Goal: Task Accomplishment & Management: Complete application form

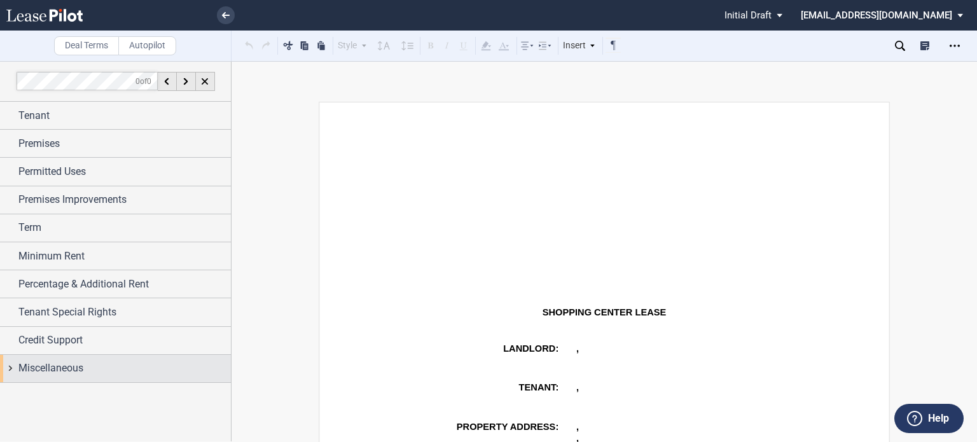
click at [36, 367] on span "Miscellaneous" at bounding box center [50, 367] width 65 height 15
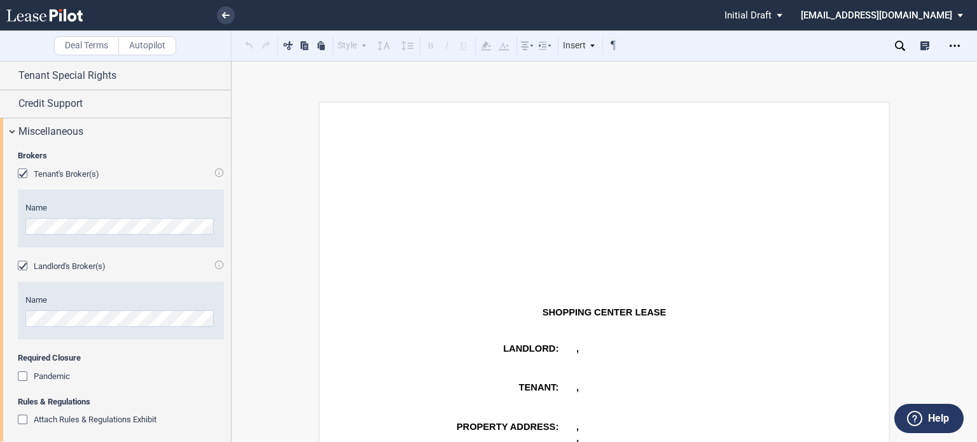
scroll to position [242, 0]
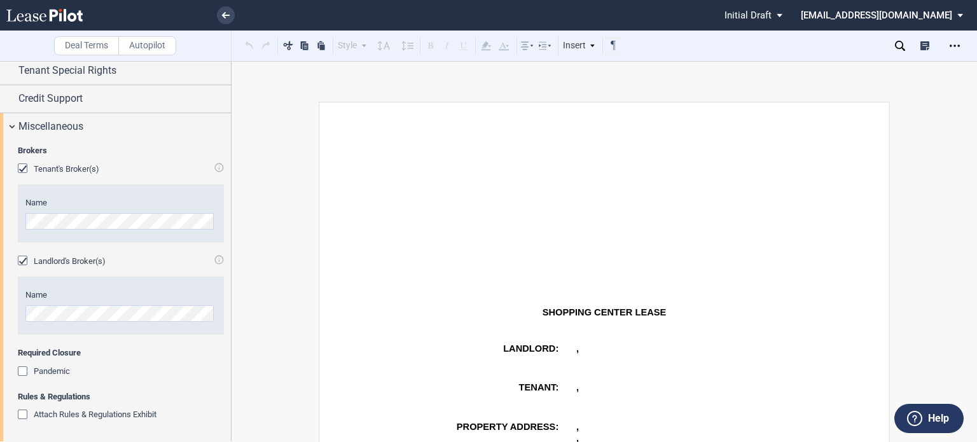
click at [19, 411] on div "Attach Rules & Regulations Exhibit" at bounding box center [24, 415] width 13 height 13
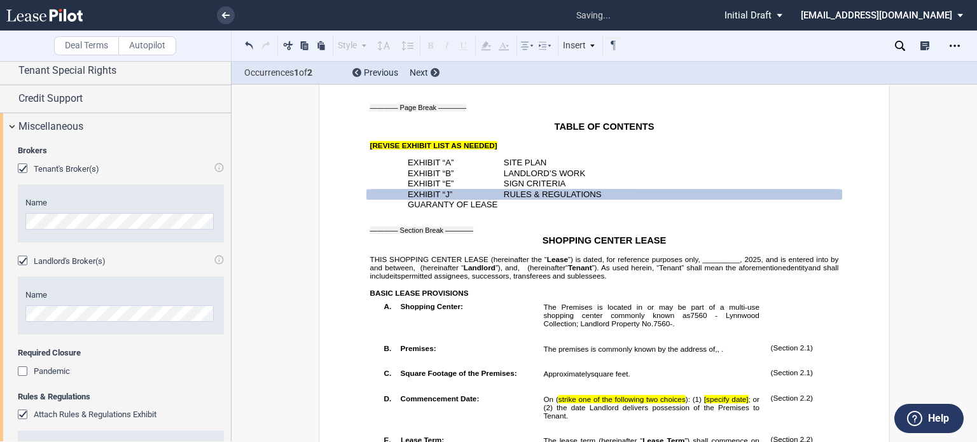
scroll to position [336, 0]
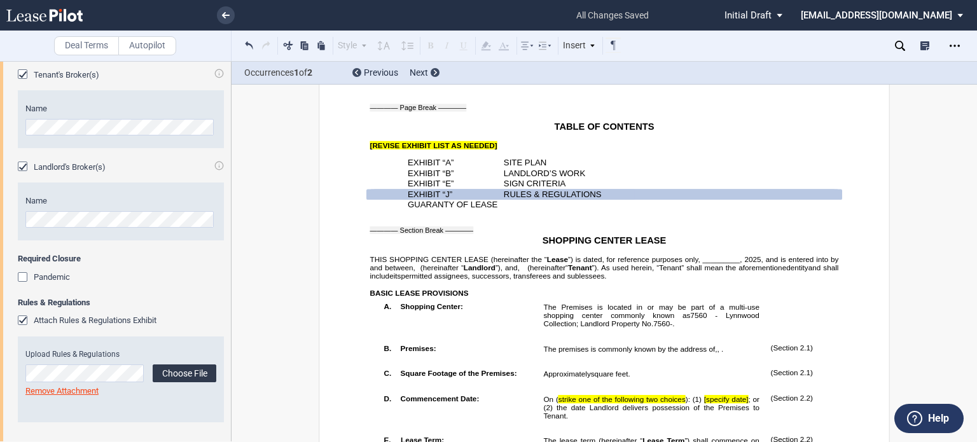
click at [181, 367] on label "Choose File" at bounding box center [185, 373] width 64 height 18
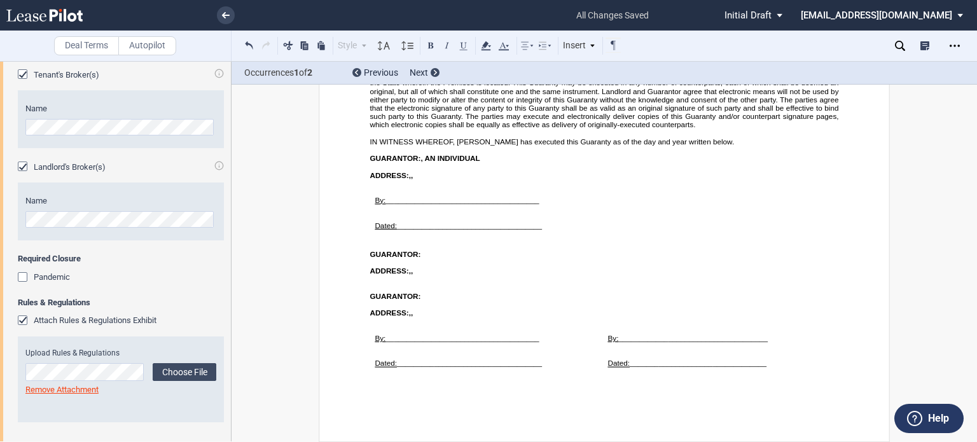
scroll to position [18854, 0]
drag, startPoint x: 227, startPoint y: 357, endPoint x: 229, endPoint y: 334, distance: 22.3
click at [230, 336] on div at bounding box center [115, 251] width 231 height 380
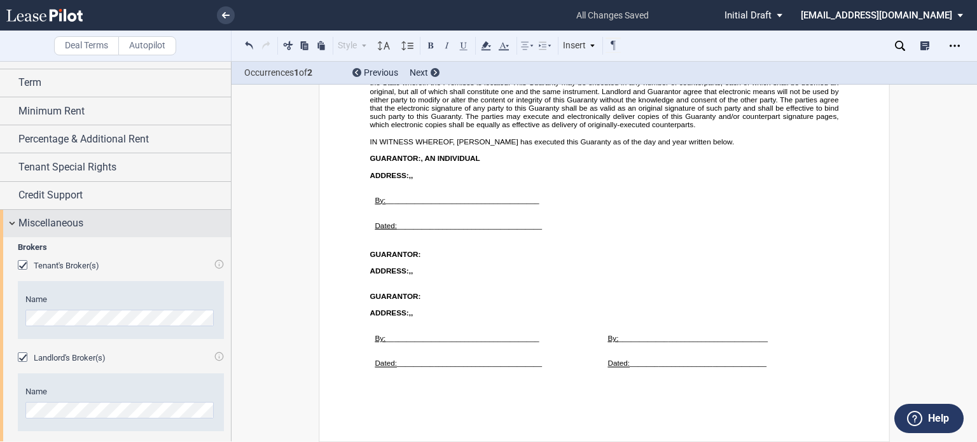
scroll to position [142, 0]
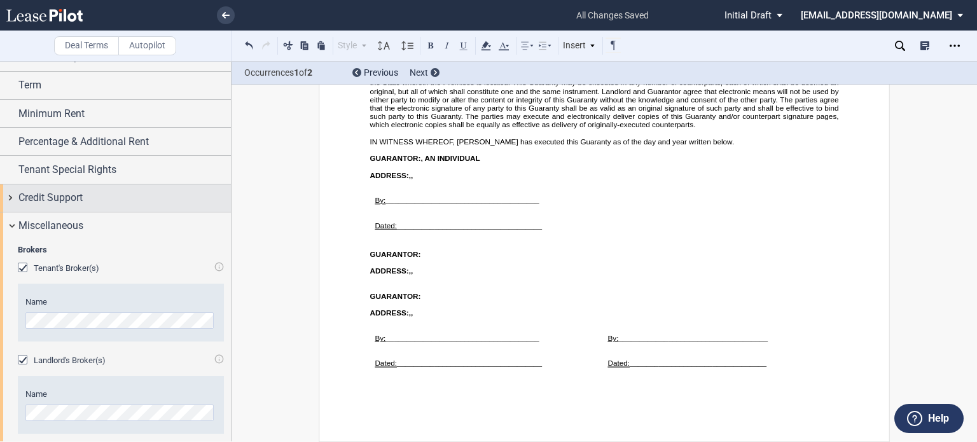
click at [149, 202] on div "Credit Support" at bounding box center [124, 197] width 212 height 15
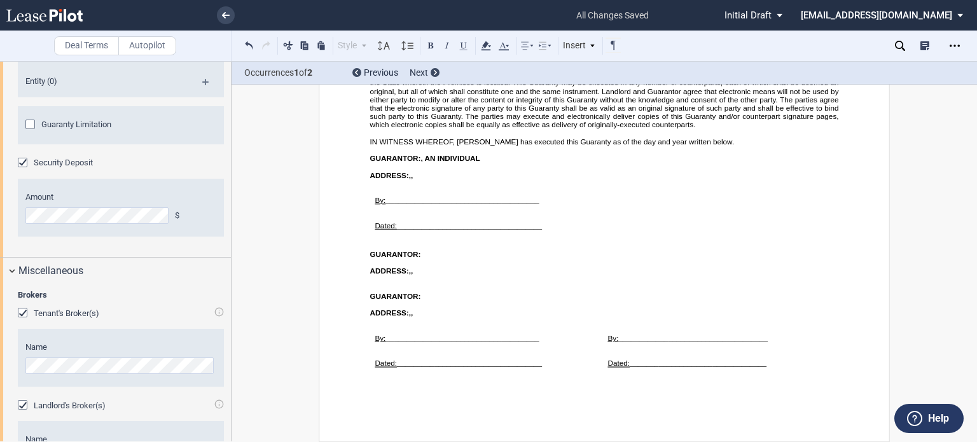
scroll to position [1014, 0]
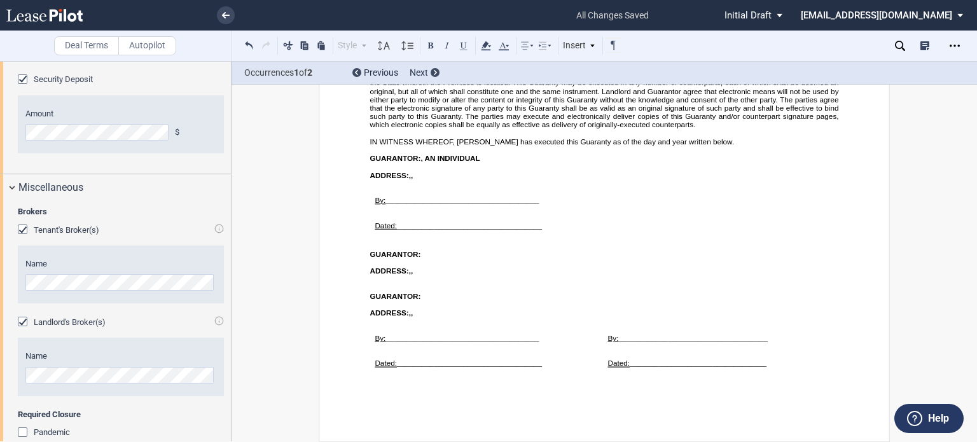
drag, startPoint x: 231, startPoint y: 313, endPoint x: 214, endPoint y: 373, distance: 62.2
click at [214, 373] on div at bounding box center [115, 251] width 231 height 380
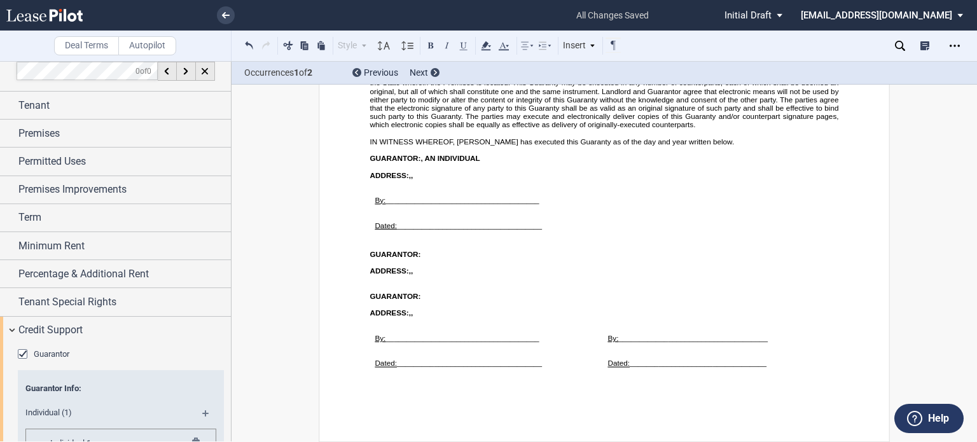
scroll to position [0, 0]
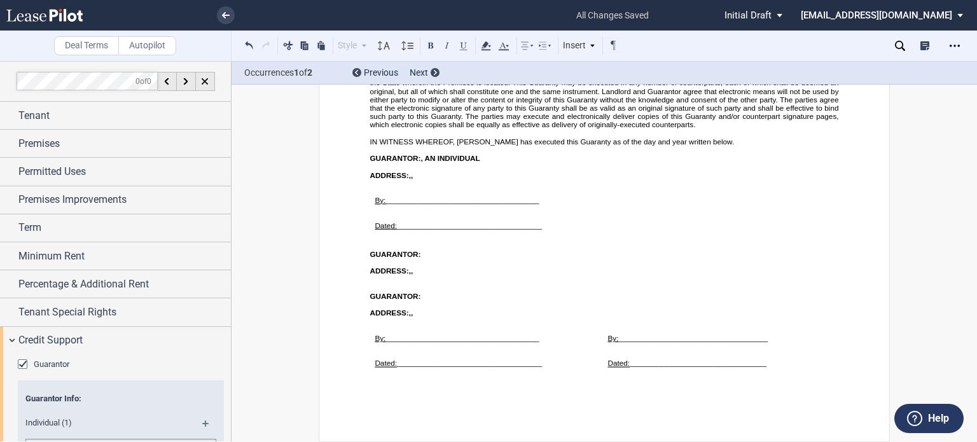
click at [964, 118] on div "Deal Terms Autopilot Style Normal 8pt 9pt 10pt 10.5pt 11pt 12pt 14pt 16pt Norma…" at bounding box center [488, 251] width 977 height 381
click at [112, 121] on div "Tenant" at bounding box center [124, 115] width 212 height 15
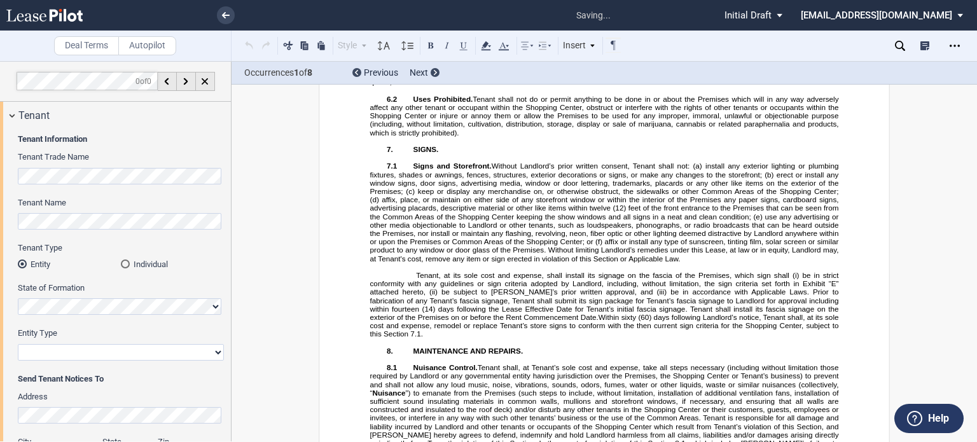
scroll to position [200, 0]
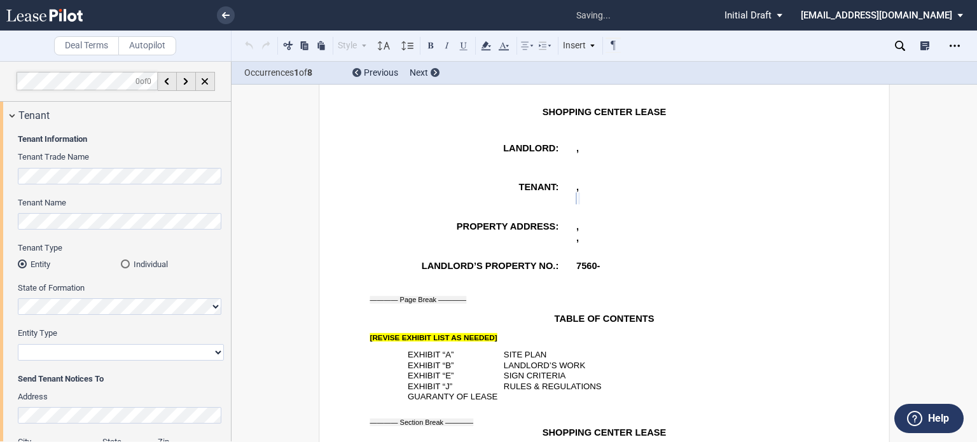
click at [210, 348] on select "Corporation Limited Liability Company General Partnership Limited Partnership O…" at bounding box center [121, 352] width 206 height 17
select select "limited liability company"
click at [18, 344] on select "Corporation Limited Liability Company General Partnership Limited Partnership O…" at bounding box center [121, 352] width 206 height 17
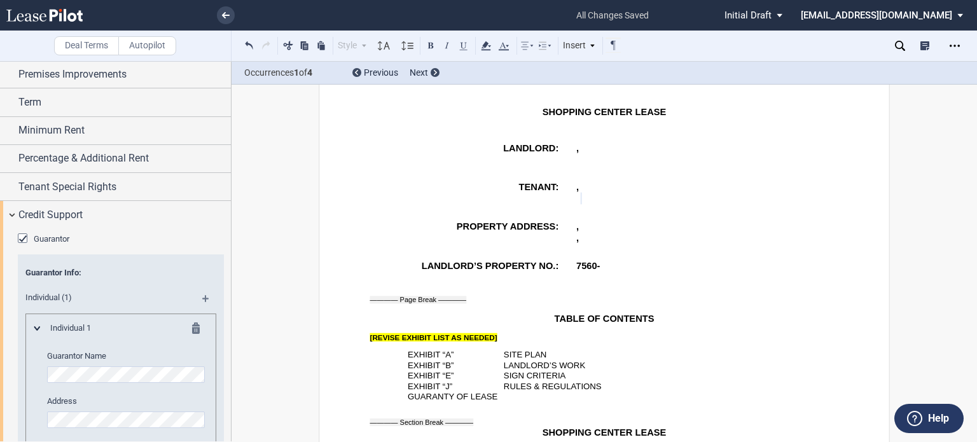
scroll to position [670, 0]
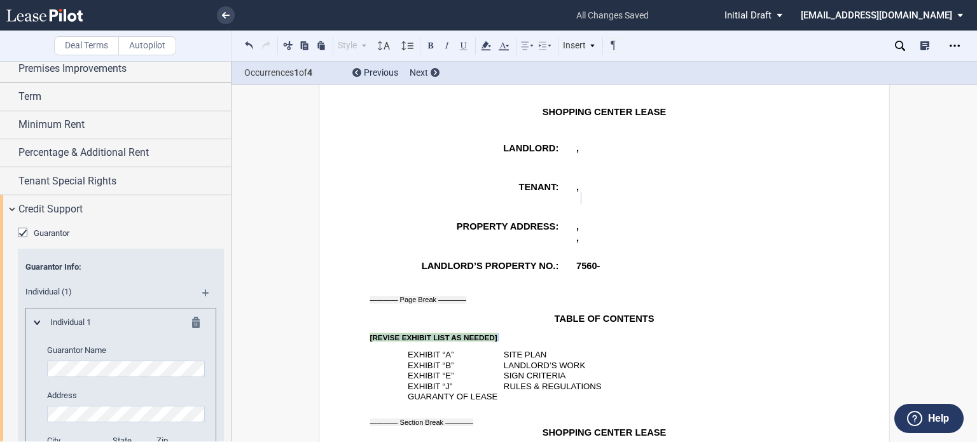
drag, startPoint x: 362, startPoint y: 356, endPoint x: 498, endPoint y: 355, distance: 135.4
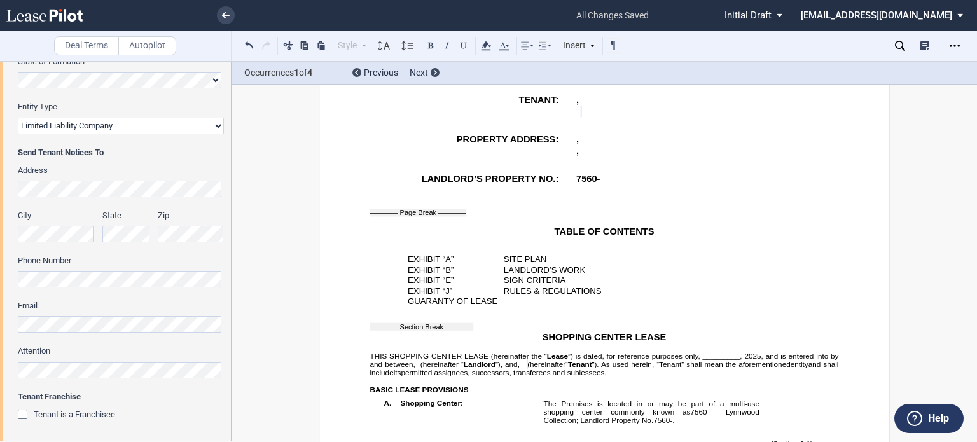
scroll to position [600, 0]
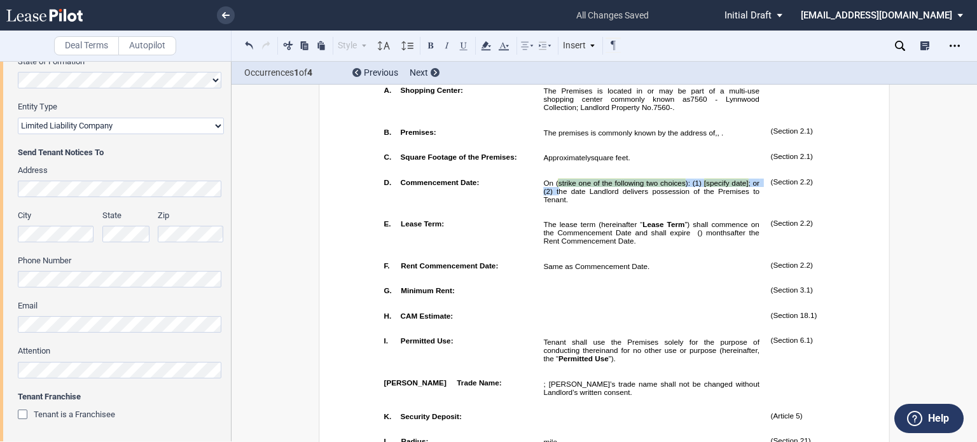
drag, startPoint x: 554, startPoint y: 223, endPoint x: 556, endPoint y: 231, distance: 8.5
click at [556, 203] on span "On ( strike one of the following two choices ): (1) [specify date] ; or (2) the…" at bounding box center [652, 191] width 218 height 25
drag, startPoint x: 552, startPoint y: 221, endPoint x: 552, endPoint y: 230, distance: 8.9
click at [552, 203] on span "On ( strike one of the following two choices ): (1) [specify date] ; or (2) the…" at bounding box center [652, 191] width 218 height 25
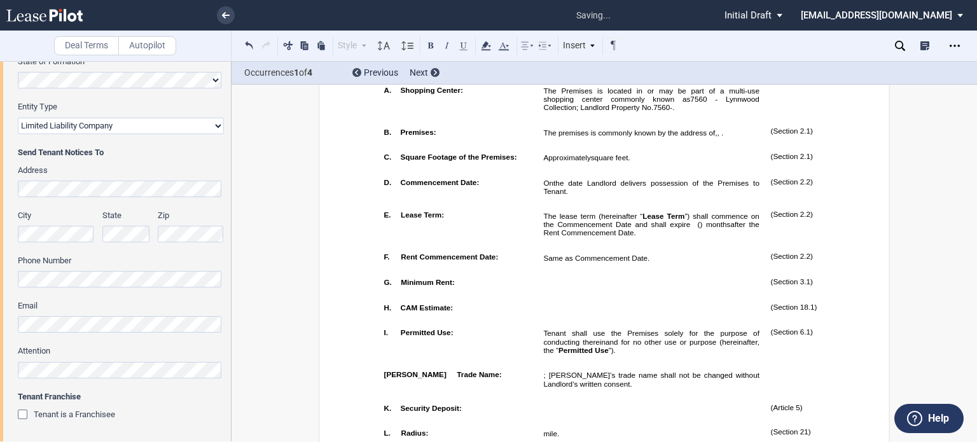
drag, startPoint x: 964, startPoint y: 127, endPoint x: 971, endPoint y: 118, distance: 10.8
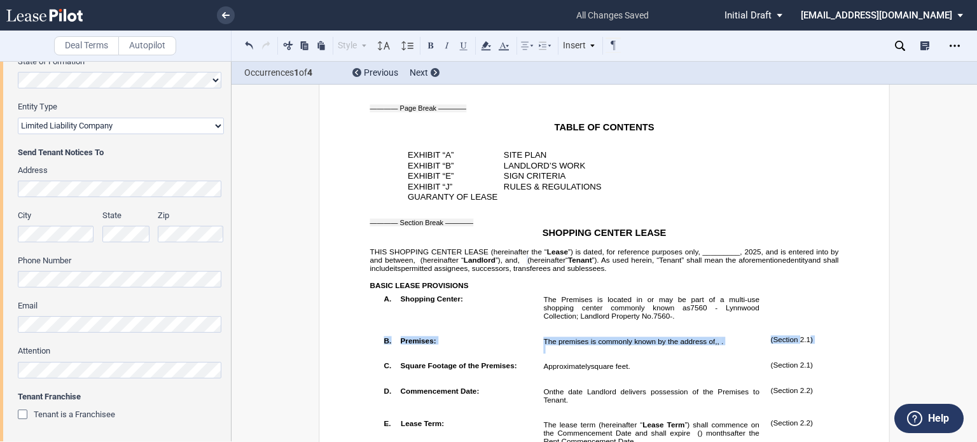
scroll to position [470, 0]
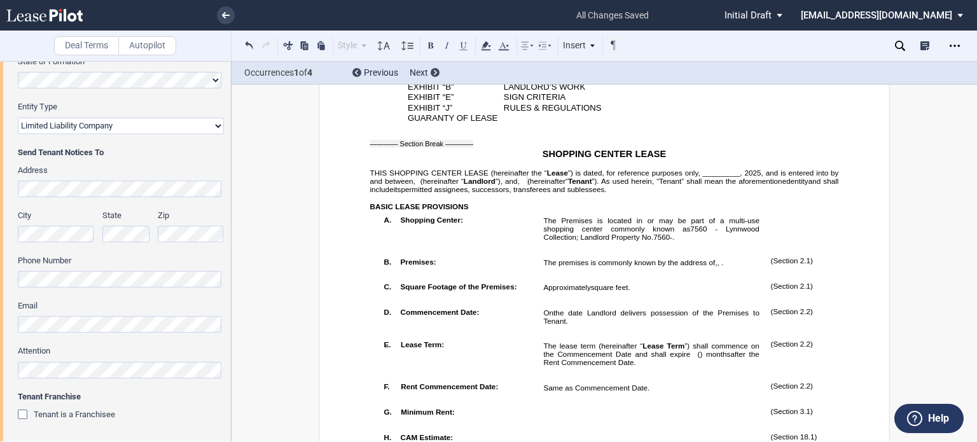
click at [699, 177] on span "”) is dated, for reference purposes only, _________," at bounding box center [655, 172] width 174 height 8
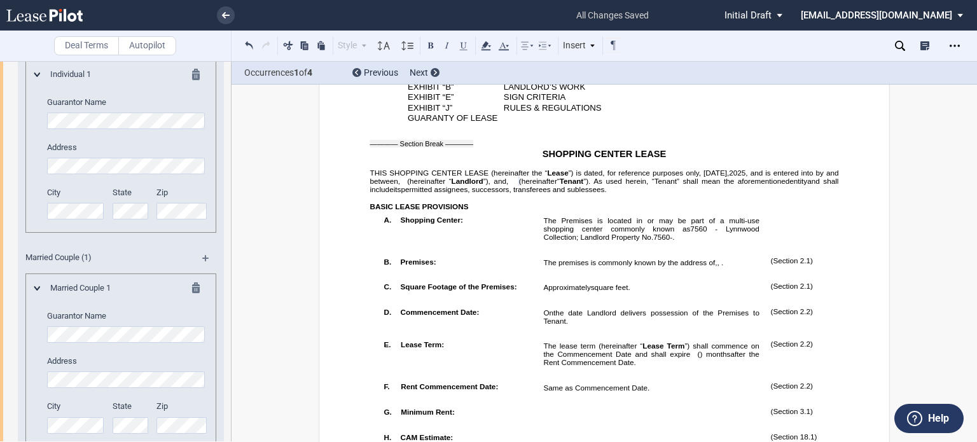
scroll to position [918, 0]
click at [25, 340] on div "Married Couple 1 Guarantor Name Address City State" at bounding box center [120, 440] width 191 height 334
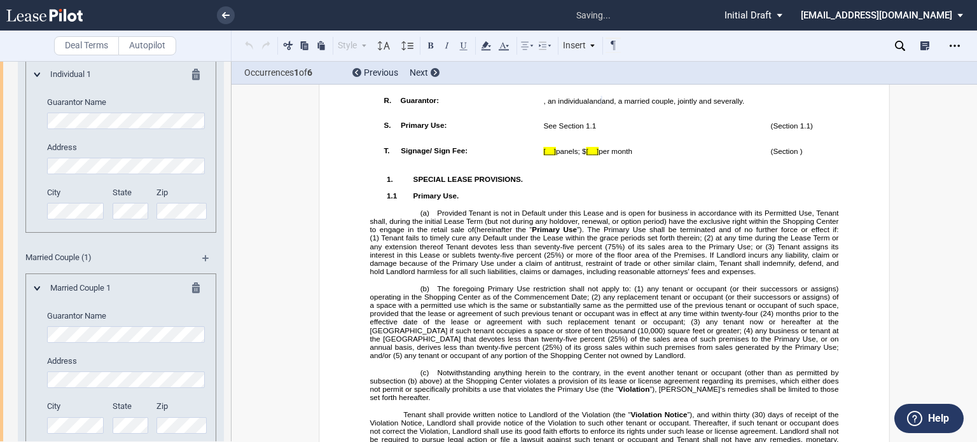
scroll to position [1256, 0]
click at [201, 289] on md-icon at bounding box center [199, 289] width 15 height 15
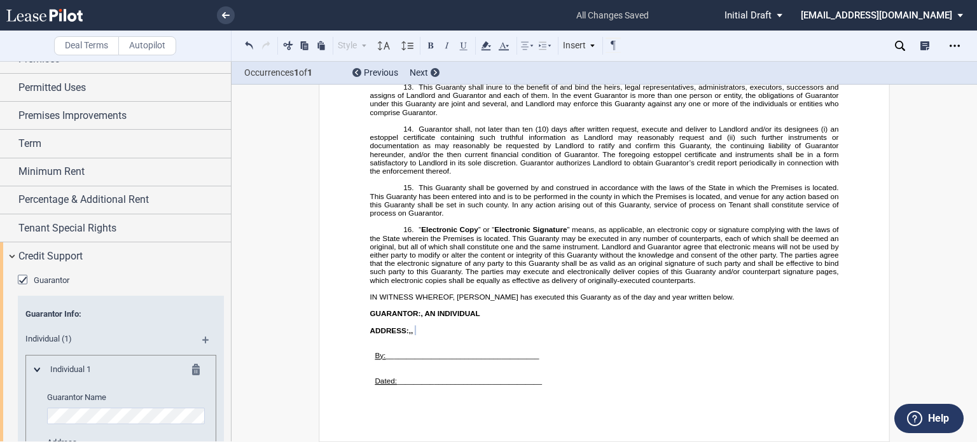
scroll to position [603, 0]
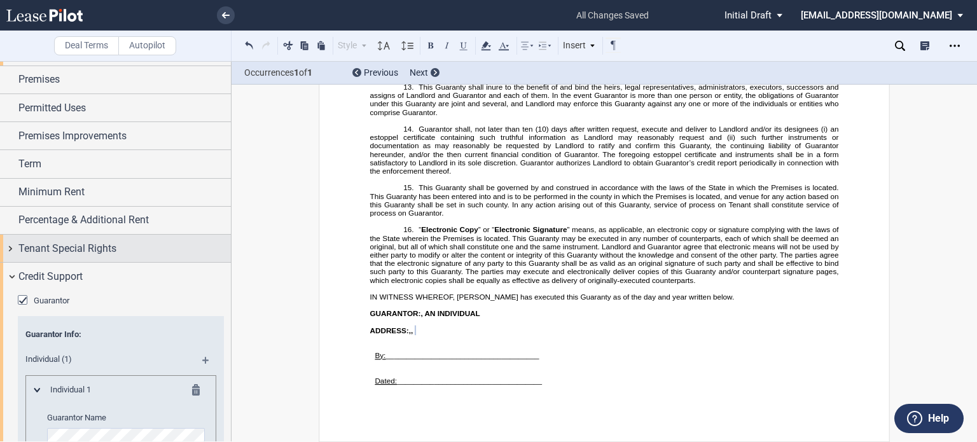
click at [35, 251] on span "Tenant Special Rights" at bounding box center [67, 248] width 98 height 15
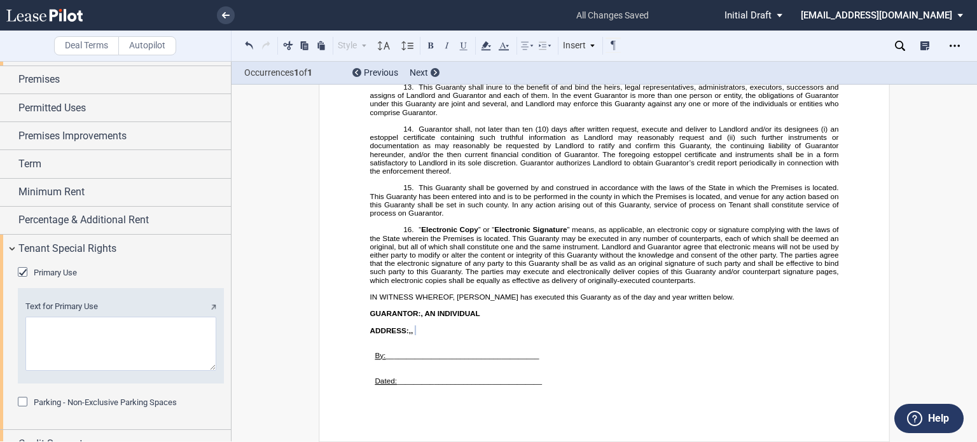
click at [25, 271] on div "Primary Use" at bounding box center [24, 273] width 13 height 13
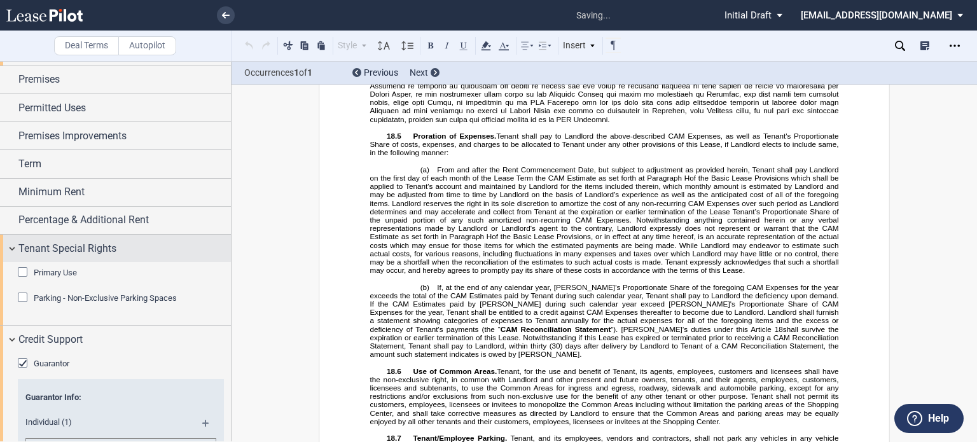
scroll to position [1282, 0]
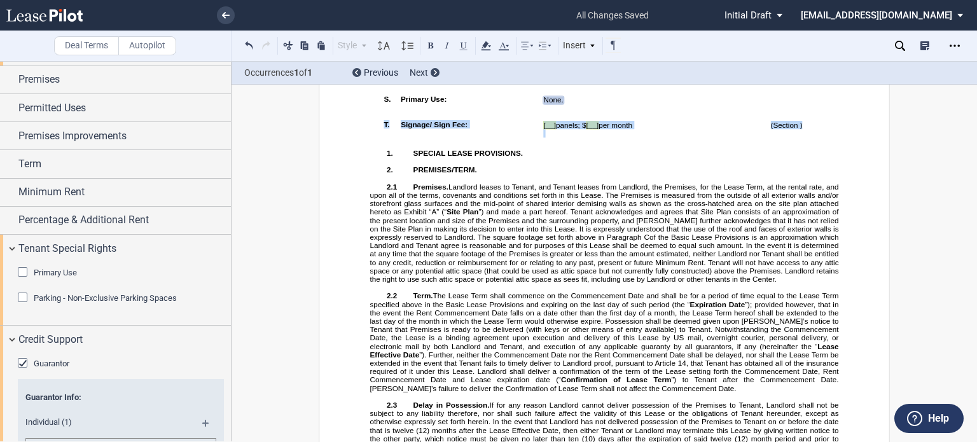
drag, startPoint x: 801, startPoint y: 239, endPoint x: 361, endPoint y: 233, distance: 440.0
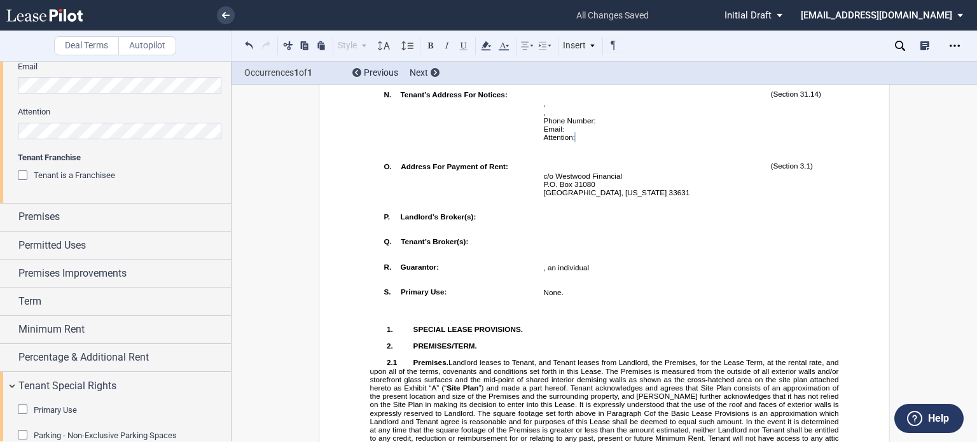
scroll to position [477, 0]
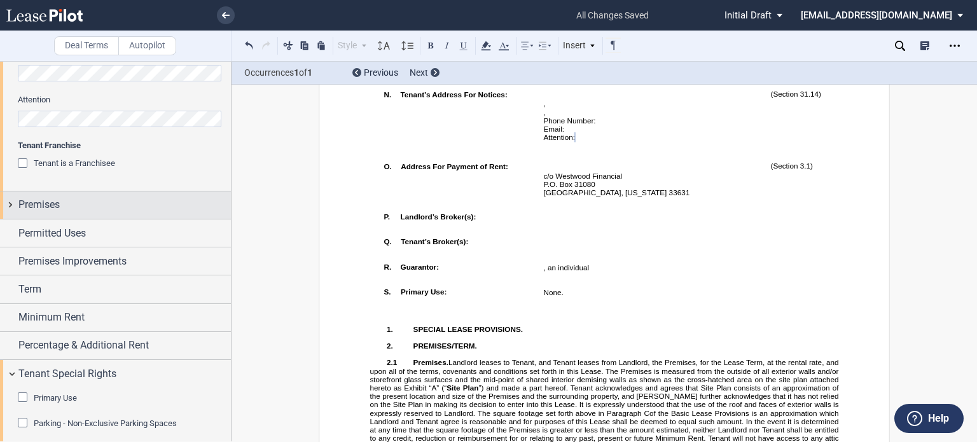
click at [149, 199] on div "Premises" at bounding box center [124, 204] width 212 height 15
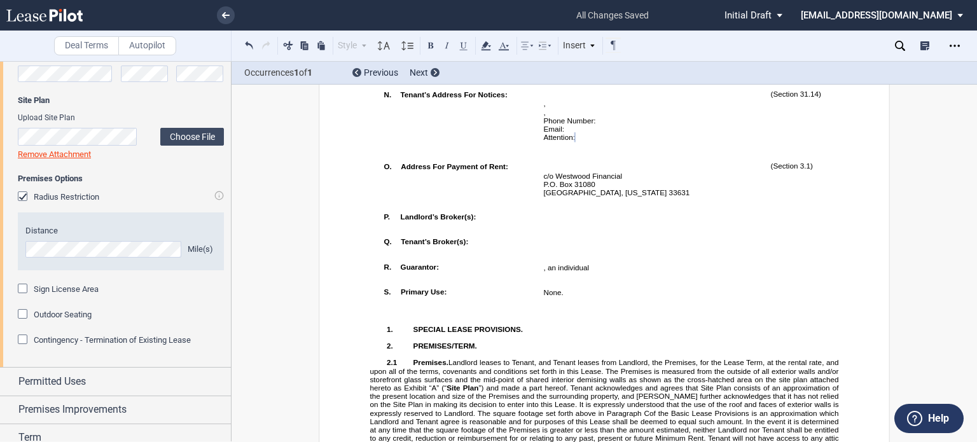
scroll to position [835, 0]
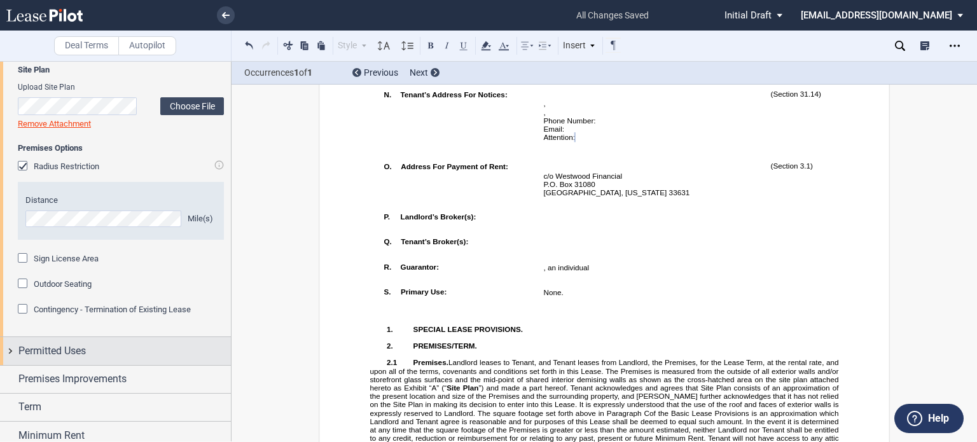
click at [55, 353] on span "Permitted Uses" at bounding box center [51, 350] width 67 height 15
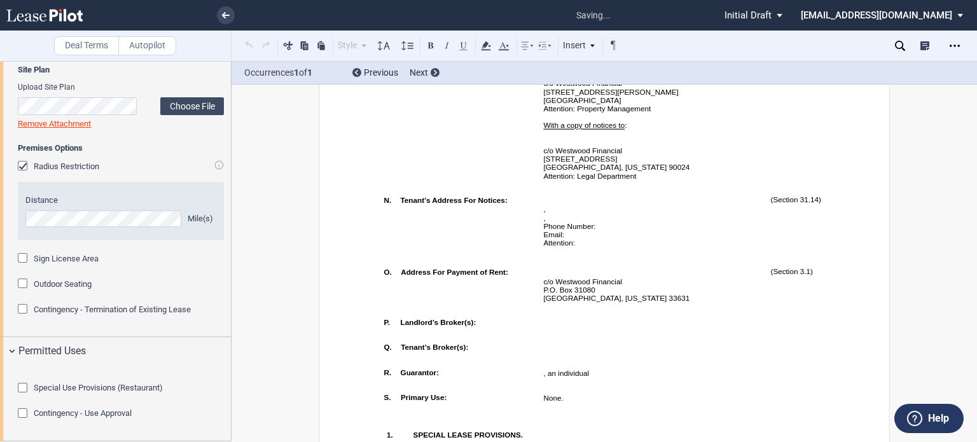
scroll to position [797, 0]
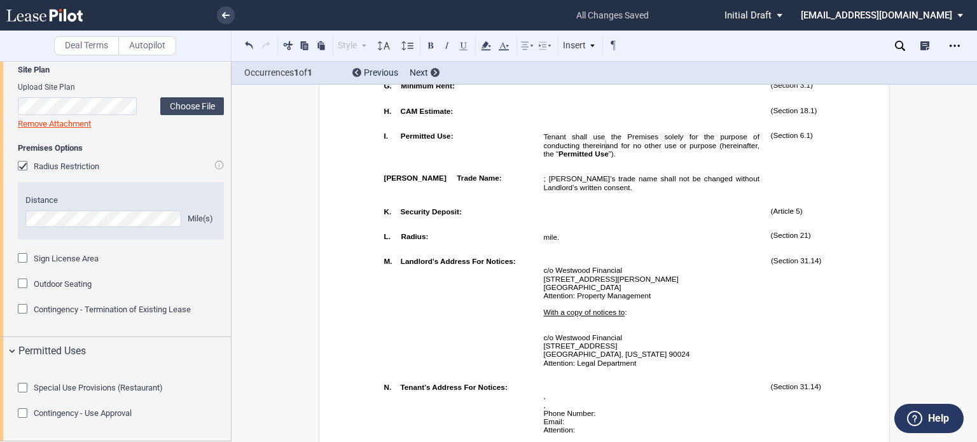
click at [659, 158] on p "Tenant shall use the Premises solely for the purpose of conducting therein ﻿ ﻿ …" at bounding box center [651, 144] width 216 height 25
drag, startPoint x: 659, startPoint y: 230, endPoint x: 457, endPoint y: 193, distance: 204.9
click at [457, 168] on td "!!SET_LEVEL_0!! !!LEASE_LEVEL_1!! I. Permitted Use:" at bounding box center [458, 148] width 160 height 42
click at [662, 158] on p "Tenant shall use the Premises solely for the purpose of conducting therein ﻿ ﻿ …" at bounding box center [651, 144] width 216 height 25
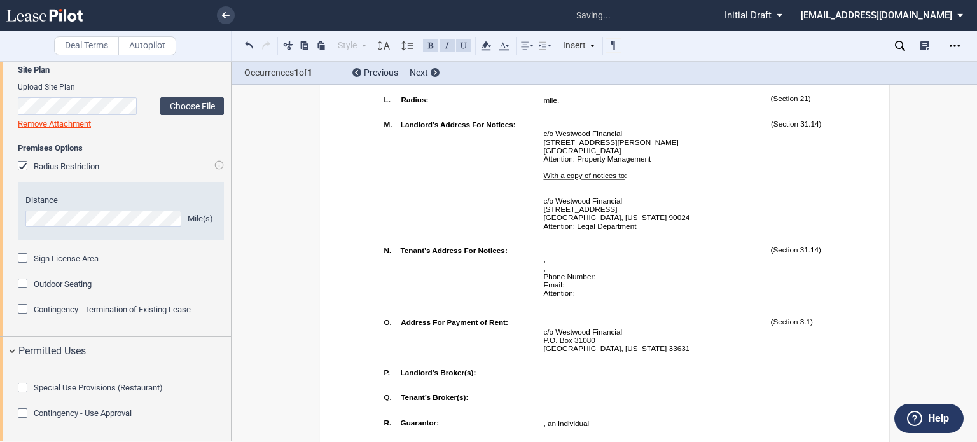
scroll to position [807, 0]
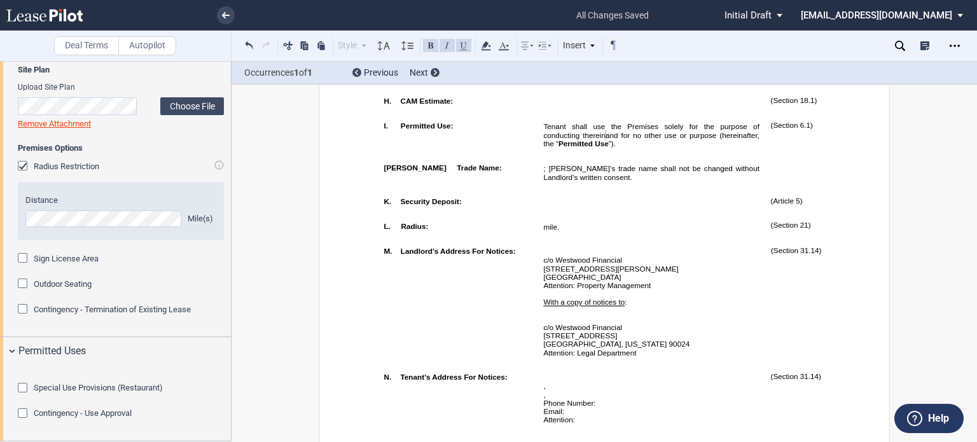
click at [674, 148] on p "Tenant shall use the Premises solely for the purpose of conducting therein ﻿ ﻿ …" at bounding box center [651, 134] width 216 height 25
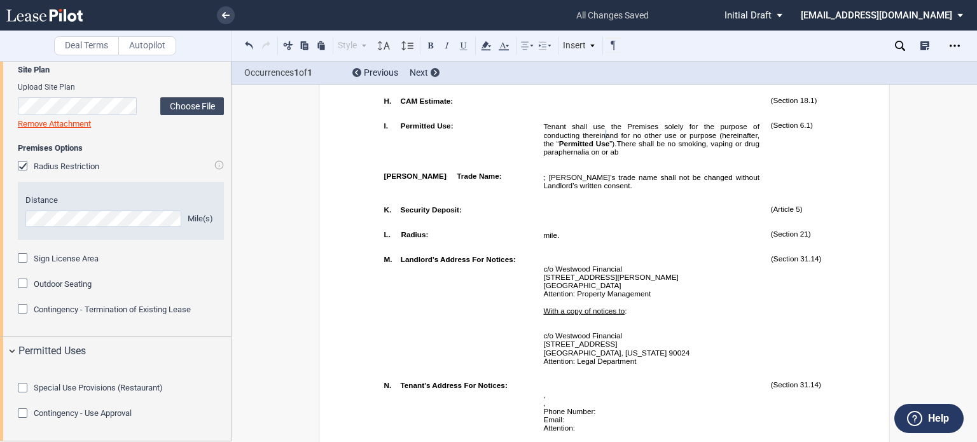
click at [635, 156] on span "”).There shall be no smoking, vaping or drug paraphernalia on or ab" at bounding box center [652, 147] width 218 height 17
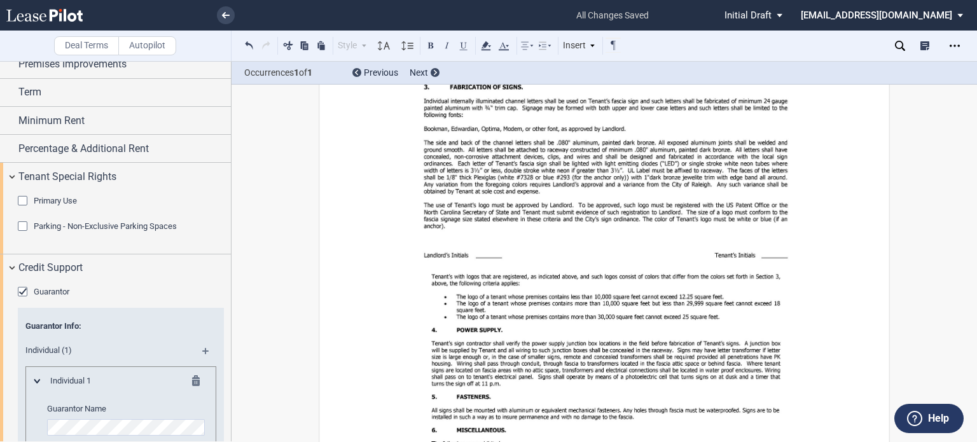
scroll to position [1228, 0]
click at [176, 69] on div "Premises Improvements" at bounding box center [124, 61] width 212 height 15
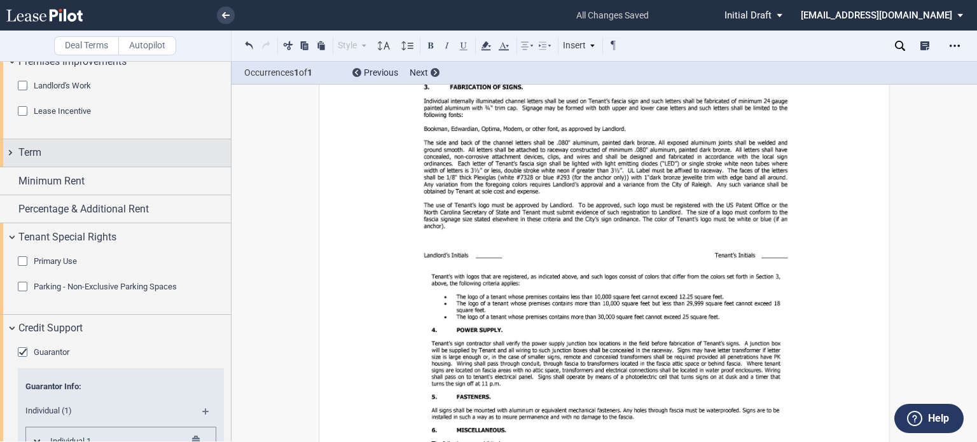
click at [128, 160] on div "Term" at bounding box center [124, 152] width 212 height 15
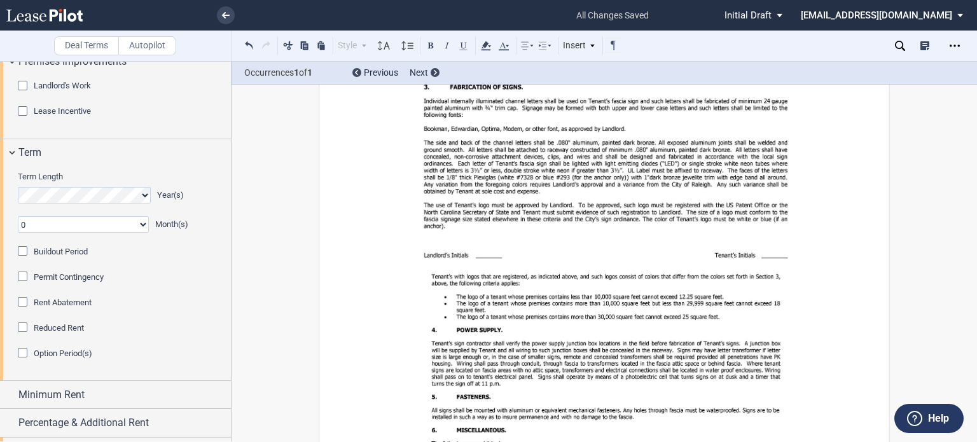
click at [23, 259] on div "Buildout Period" at bounding box center [24, 252] width 13 height 13
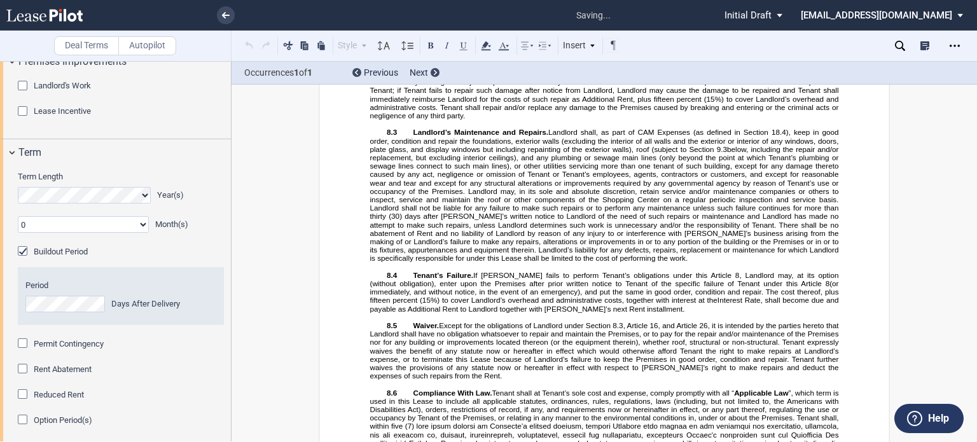
scroll to position [713, 0]
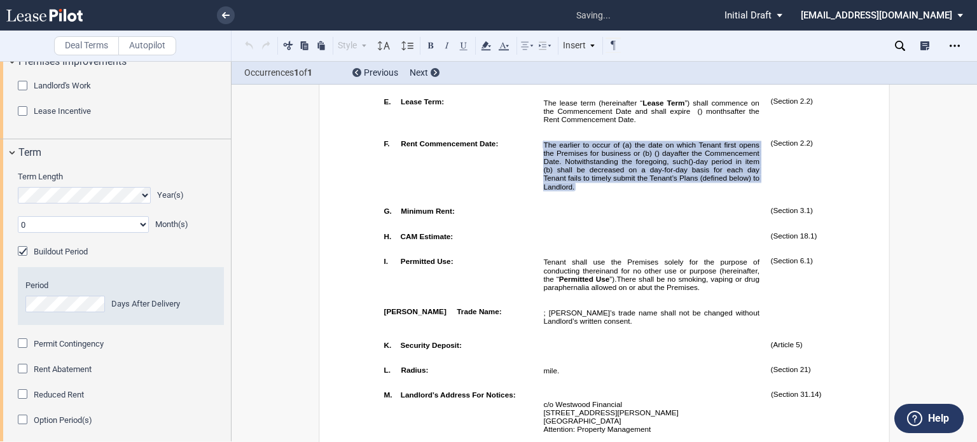
click at [61, 312] on div "Period Days After Delivery" at bounding box center [120, 296] width 191 height 32
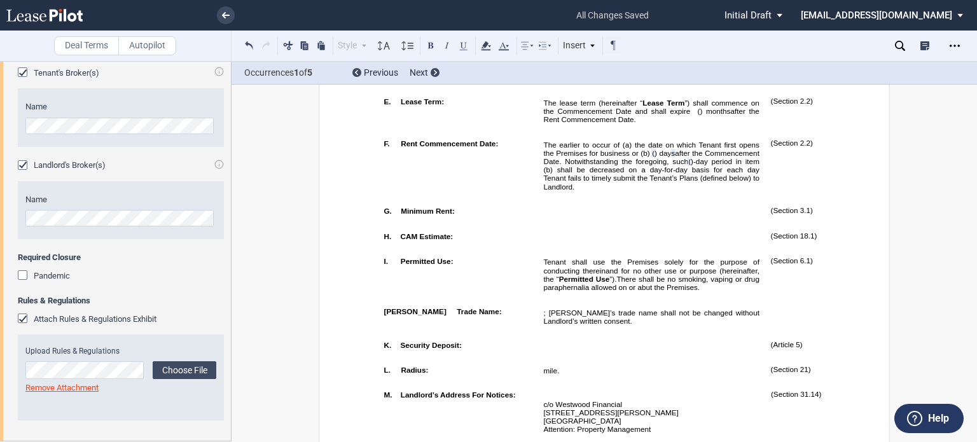
scroll to position [2389, 0]
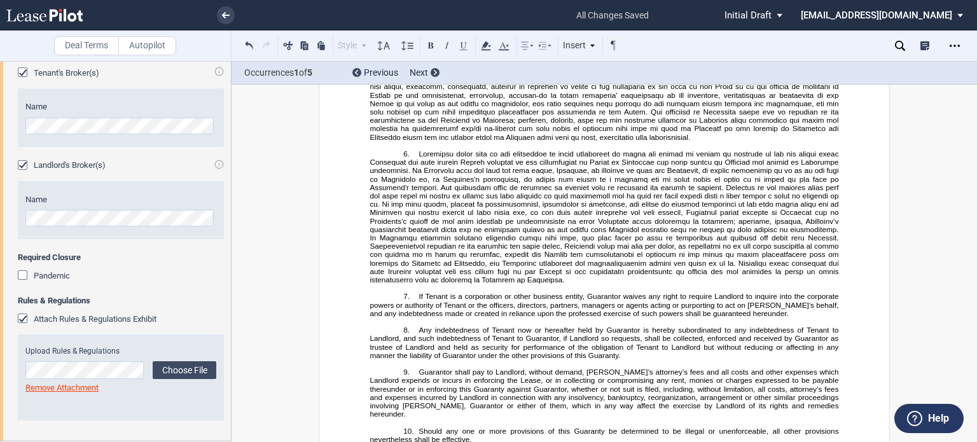
scroll to position [17179, 0]
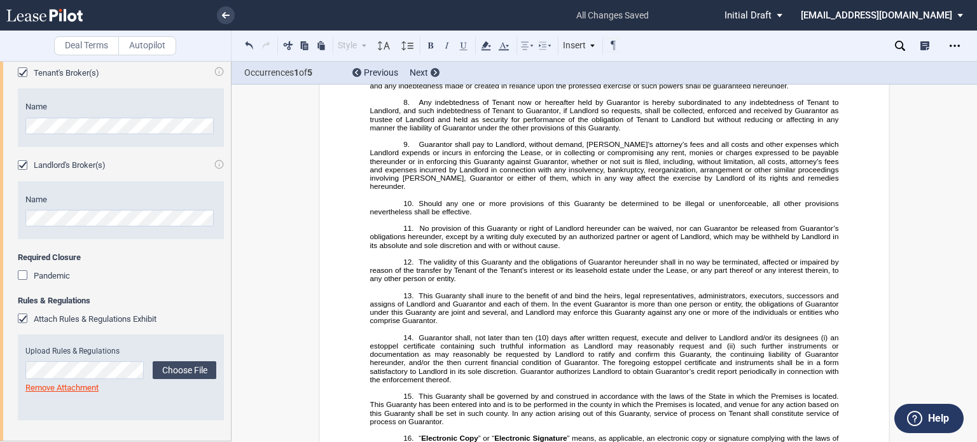
scroll to position [17532, 0]
